Goal: Task Accomplishment & Management: Manage account settings

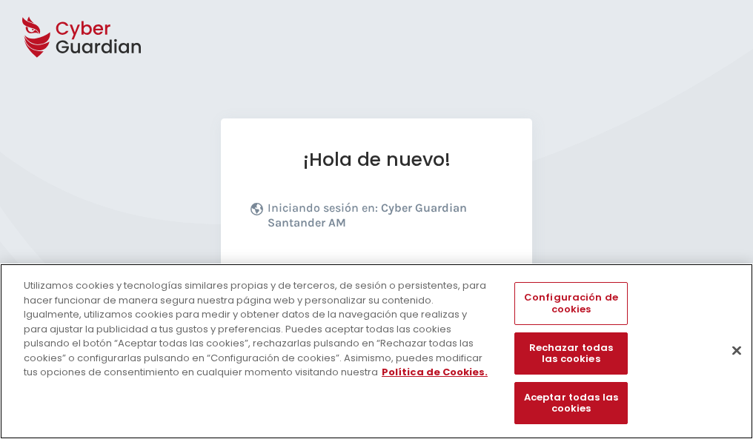
scroll to position [181, 0]
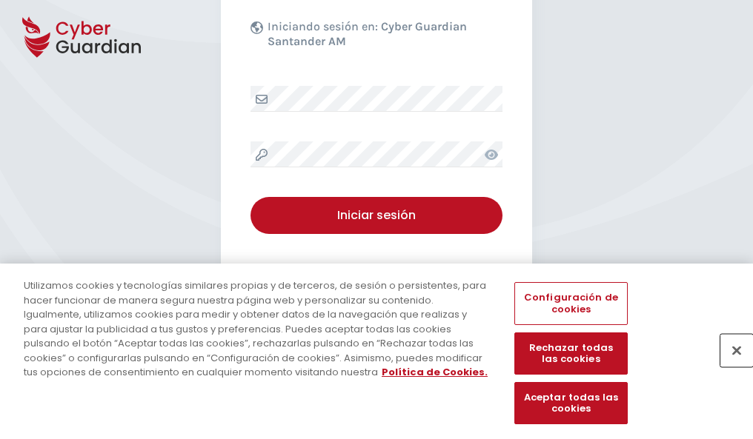
click at [729, 366] on button "Cerrar" at bounding box center [736, 350] width 33 height 33
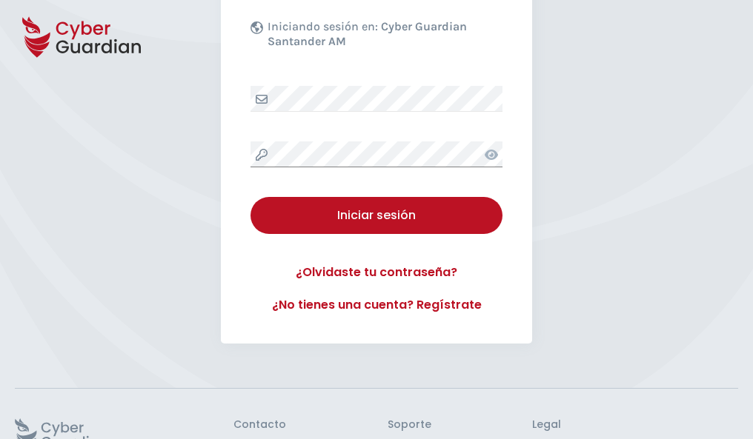
scroll to position [288, 0]
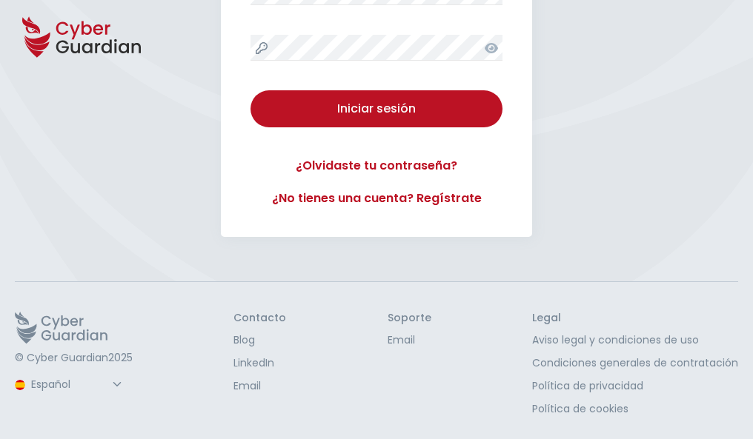
click at [250, 90] on button "Iniciar sesión" at bounding box center [376, 108] width 252 height 37
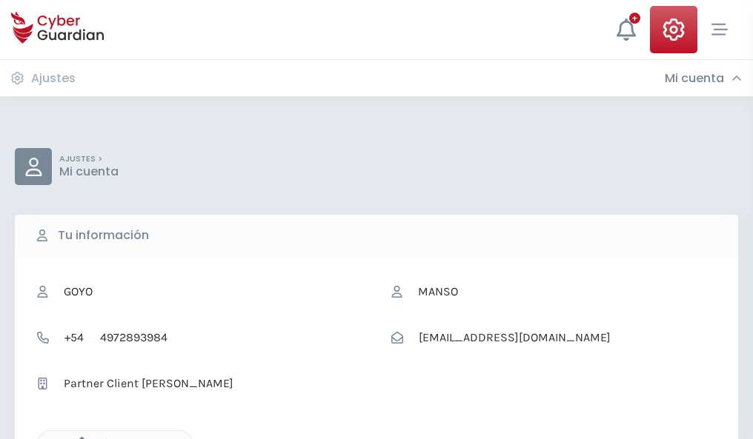
click at [78, 438] on icon "button" at bounding box center [78, 443] width 13 height 13
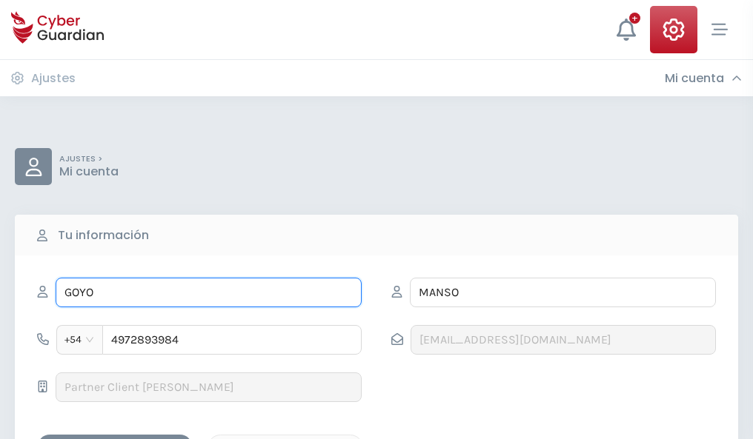
click at [208, 293] on input "GOYO" at bounding box center [209, 293] width 306 height 30
type input "G"
type input "Florinda"
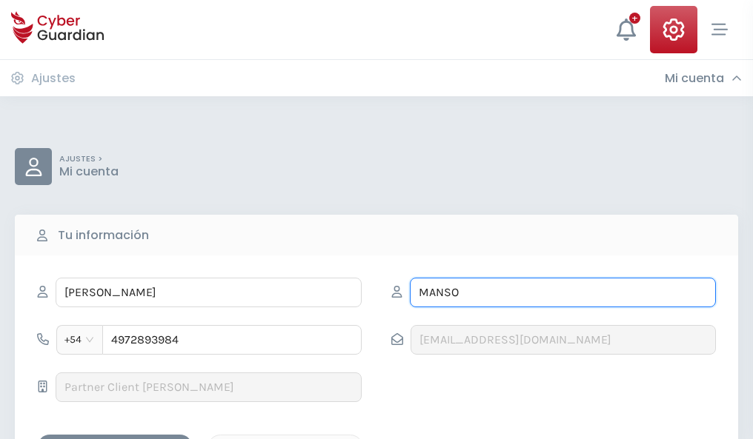
click at [562, 293] on input "MANSO" at bounding box center [563, 293] width 306 height 30
type input "M"
type input "Bermudez"
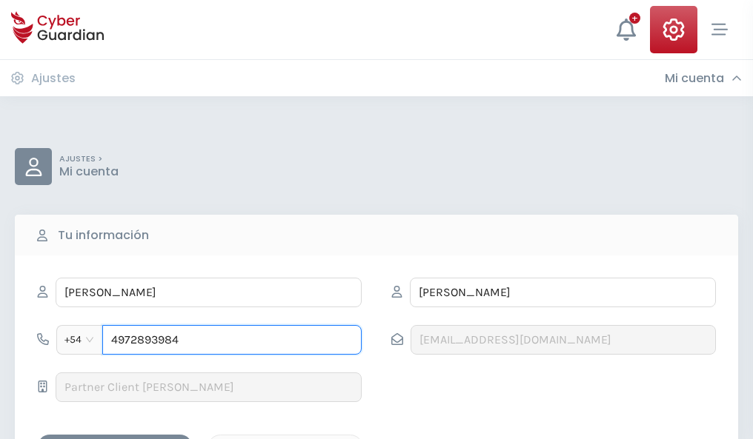
click at [232, 340] on input "4972893984" at bounding box center [231, 340] width 259 height 30
type input "4"
type input "4848824586"
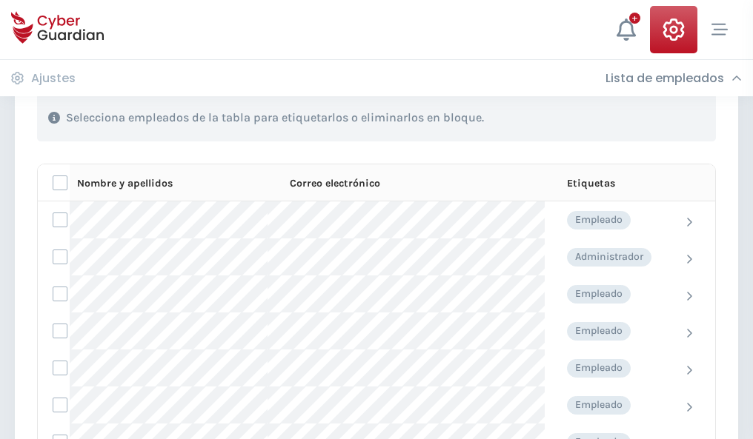
scroll to position [634, 0]
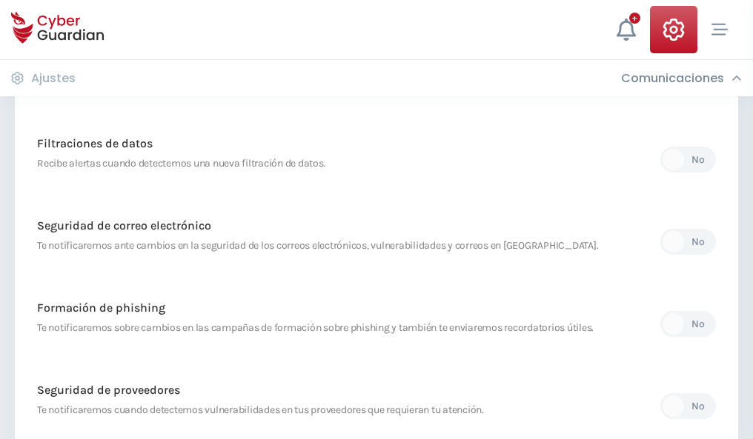
scroll to position [780, 0]
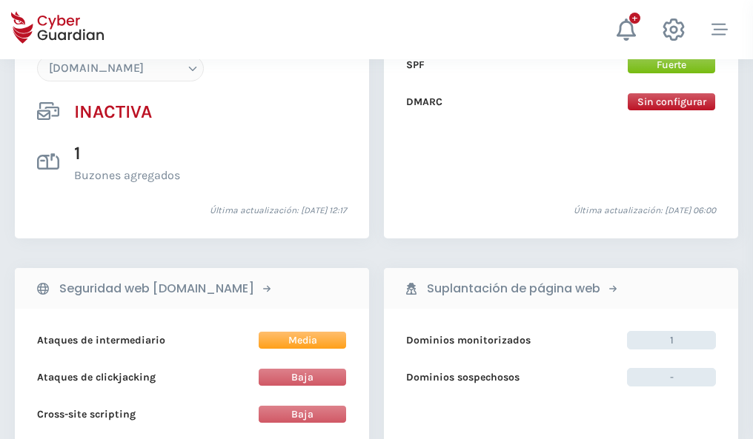
scroll to position [1394, 0]
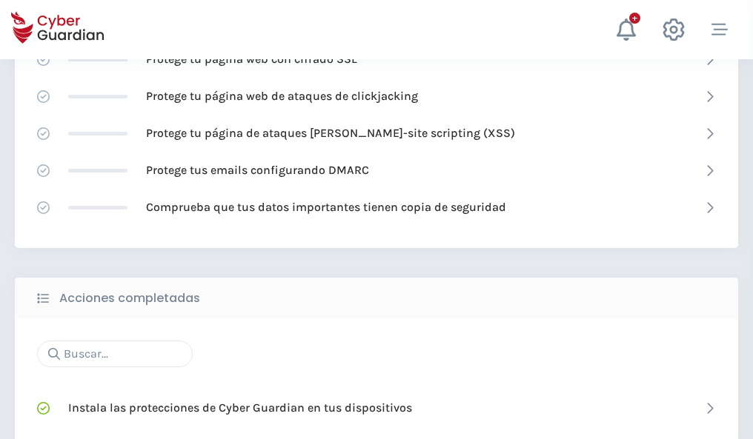
scroll to position [987, 0]
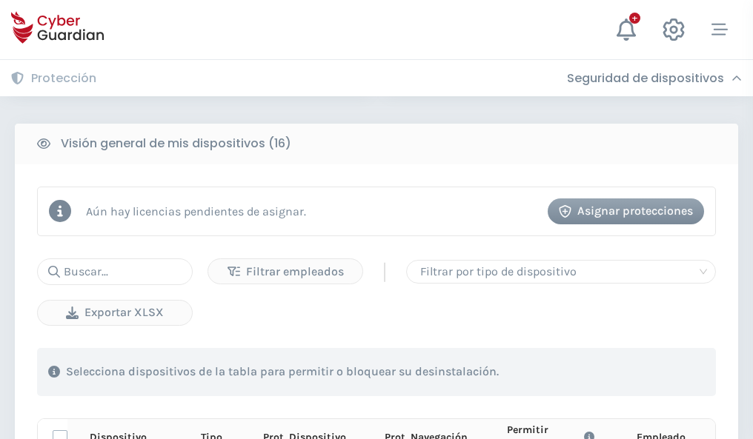
scroll to position [1309, 0]
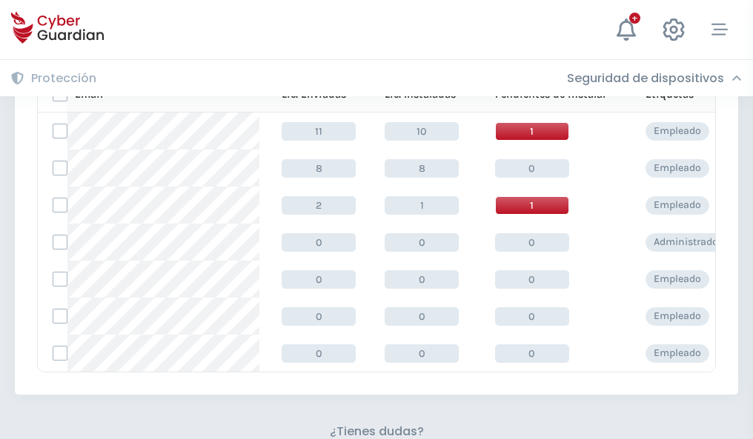
scroll to position [650, 0]
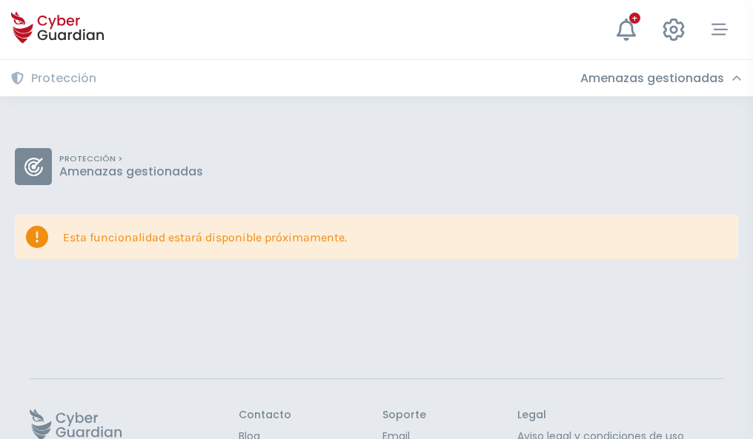
scroll to position [96, 0]
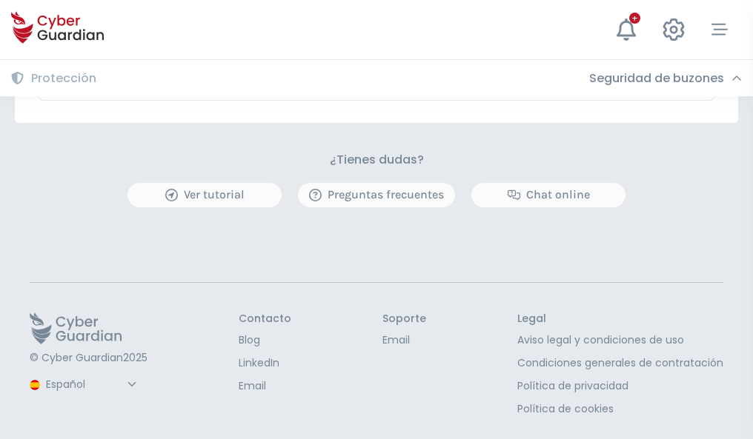
scroll to position [870, 0]
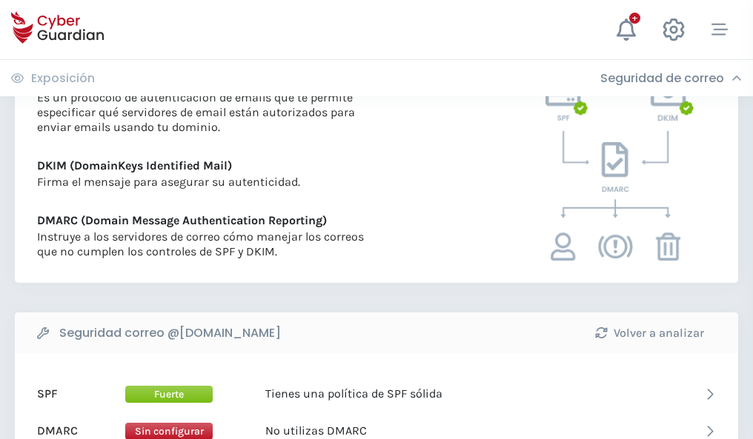
scroll to position [799, 0]
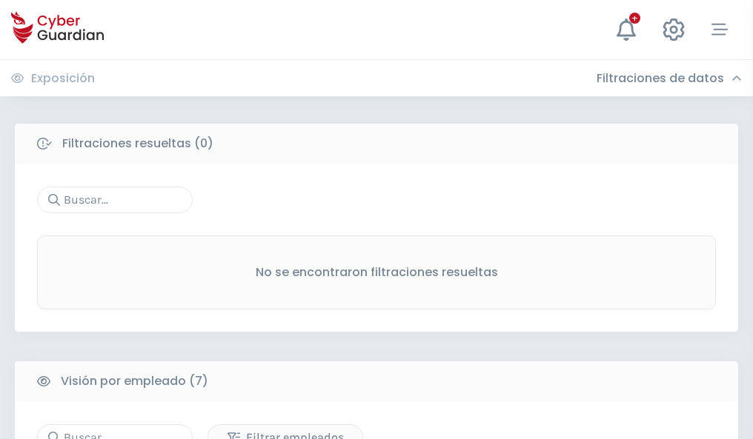
scroll to position [1225, 0]
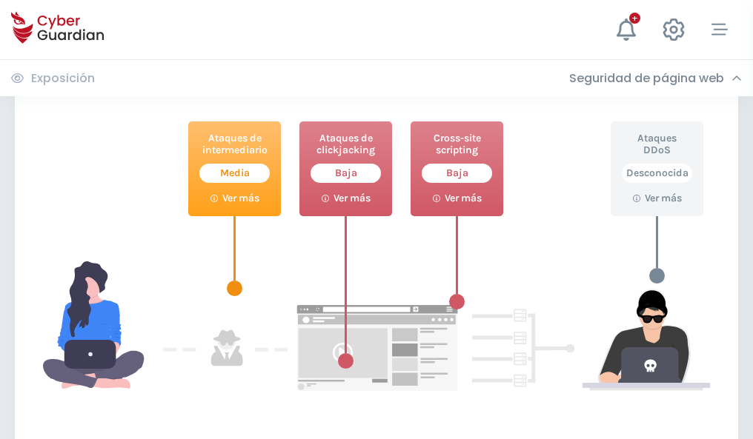
scroll to position [807, 0]
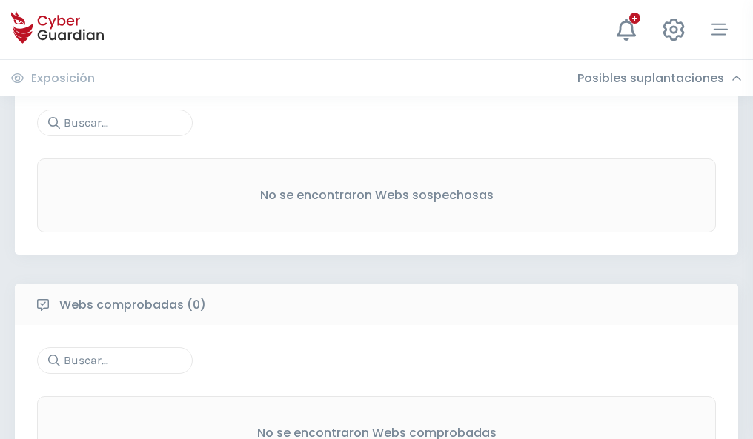
scroll to position [775, 0]
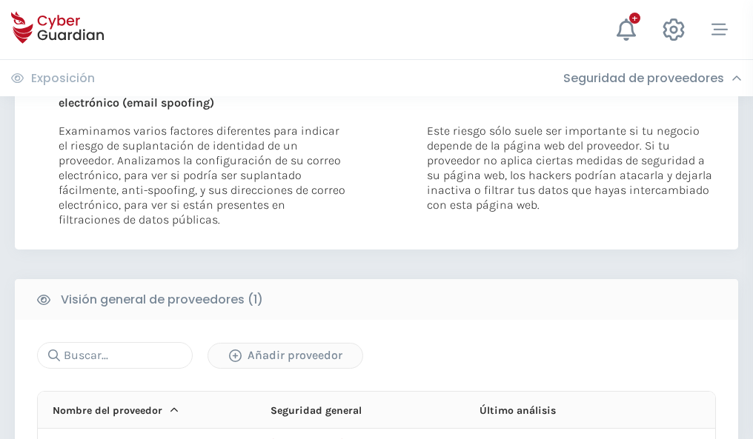
scroll to position [770, 0]
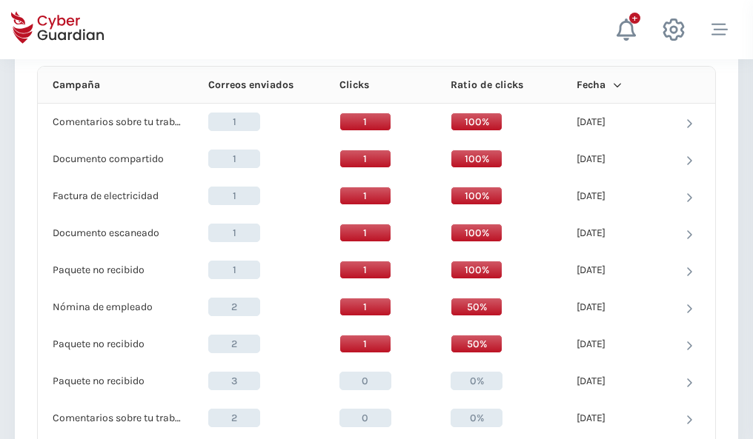
scroll to position [1328, 0]
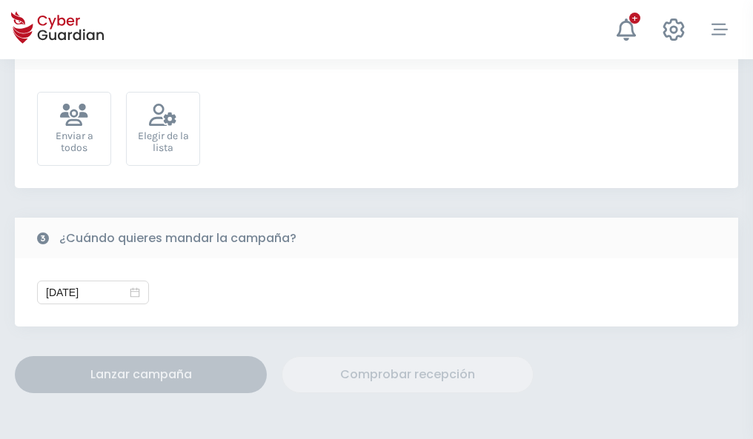
scroll to position [542, 0]
